Goal: Find specific page/section: Find specific page/section

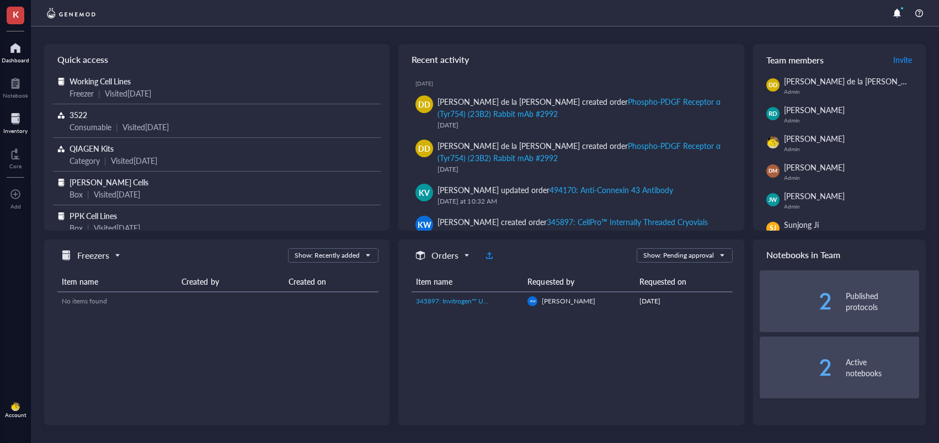
click at [22, 130] on div "Inventory" at bounding box center [15, 130] width 24 height 7
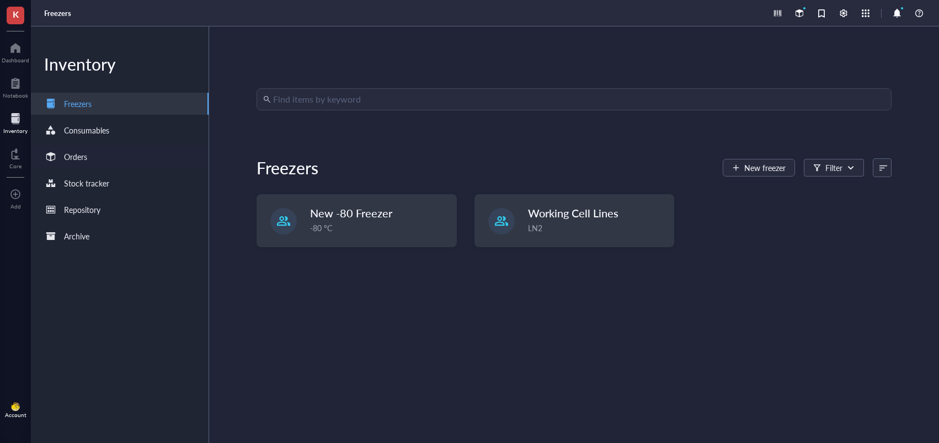
click at [120, 161] on div "Orders" at bounding box center [120, 157] width 178 height 22
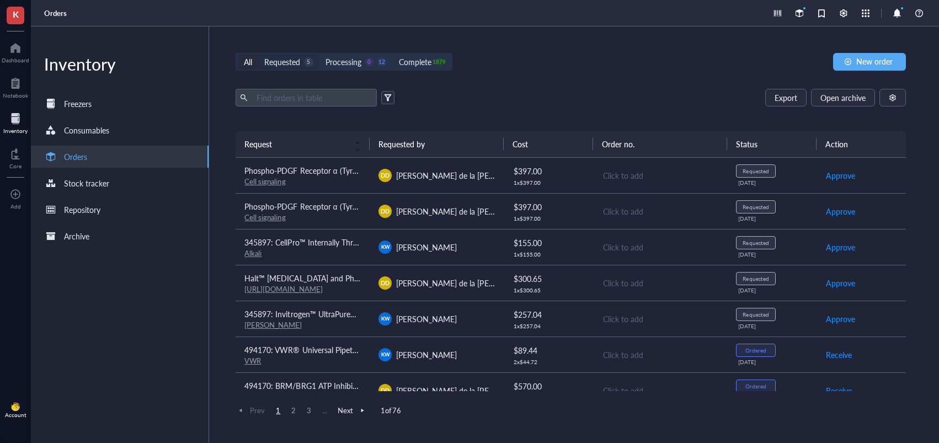
click at [297, 60] on div "Requested" at bounding box center [282, 62] width 36 height 12
click at [258, 54] on input "Requested 5" at bounding box center [258, 54] width 0 height 0
